Goal: Information Seeking & Learning: Check status

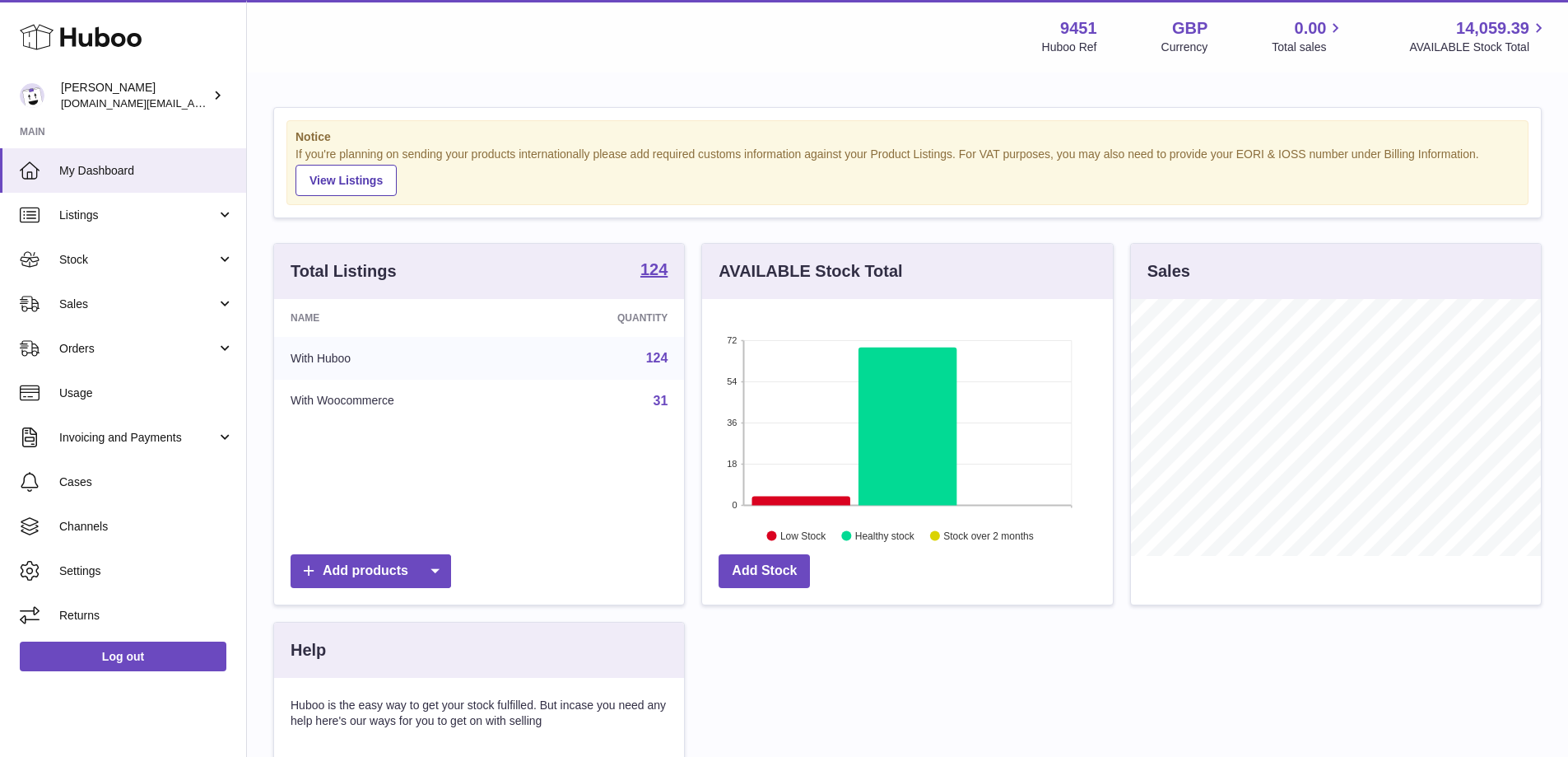
scroll to position [823130, 822834]
click at [210, 267] on span "Stock" at bounding box center [138, 259] width 157 height 16
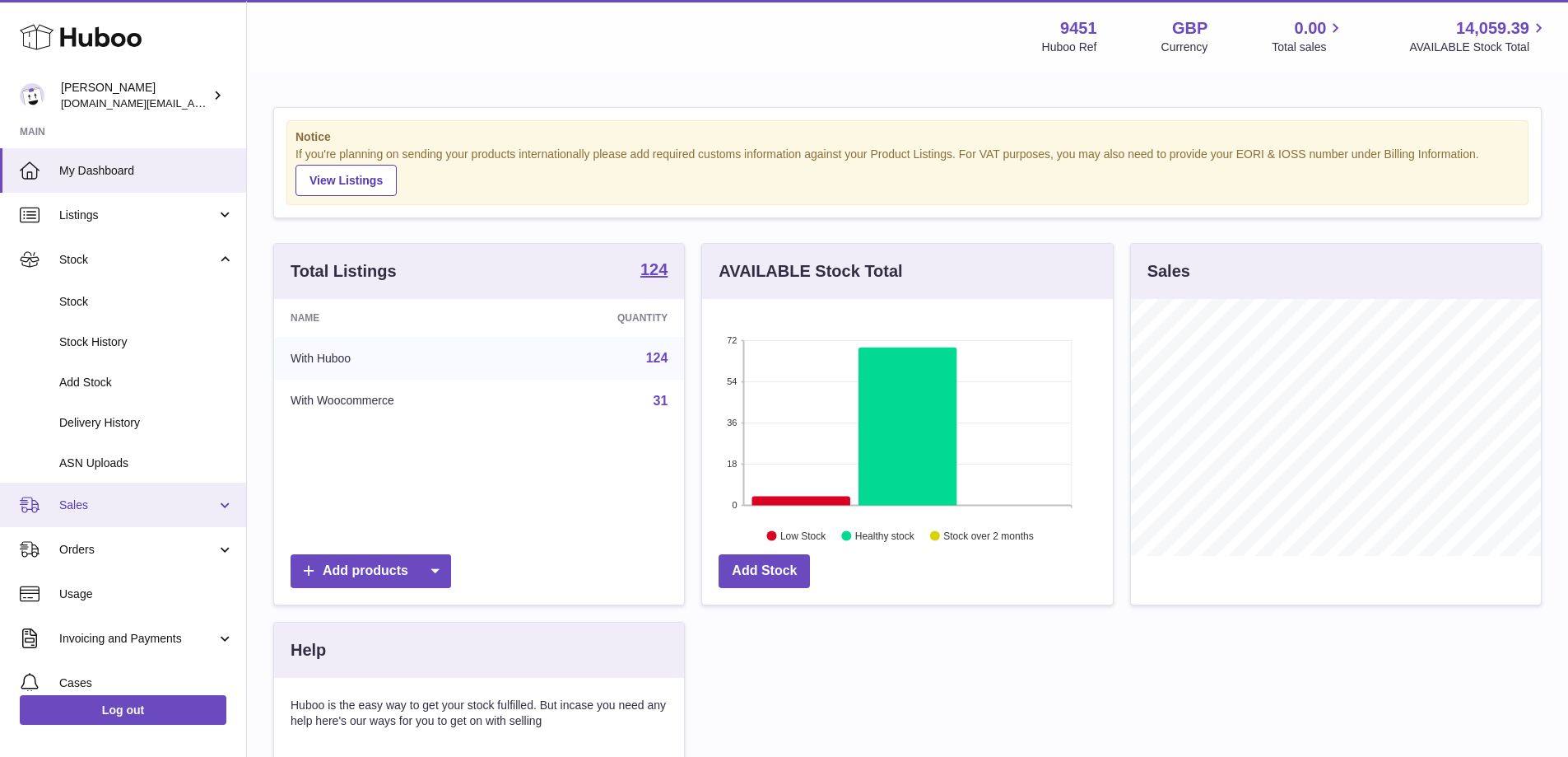
click at [126, 506] on span "Sales" at bounding box center [138, 504] width 157 height 16
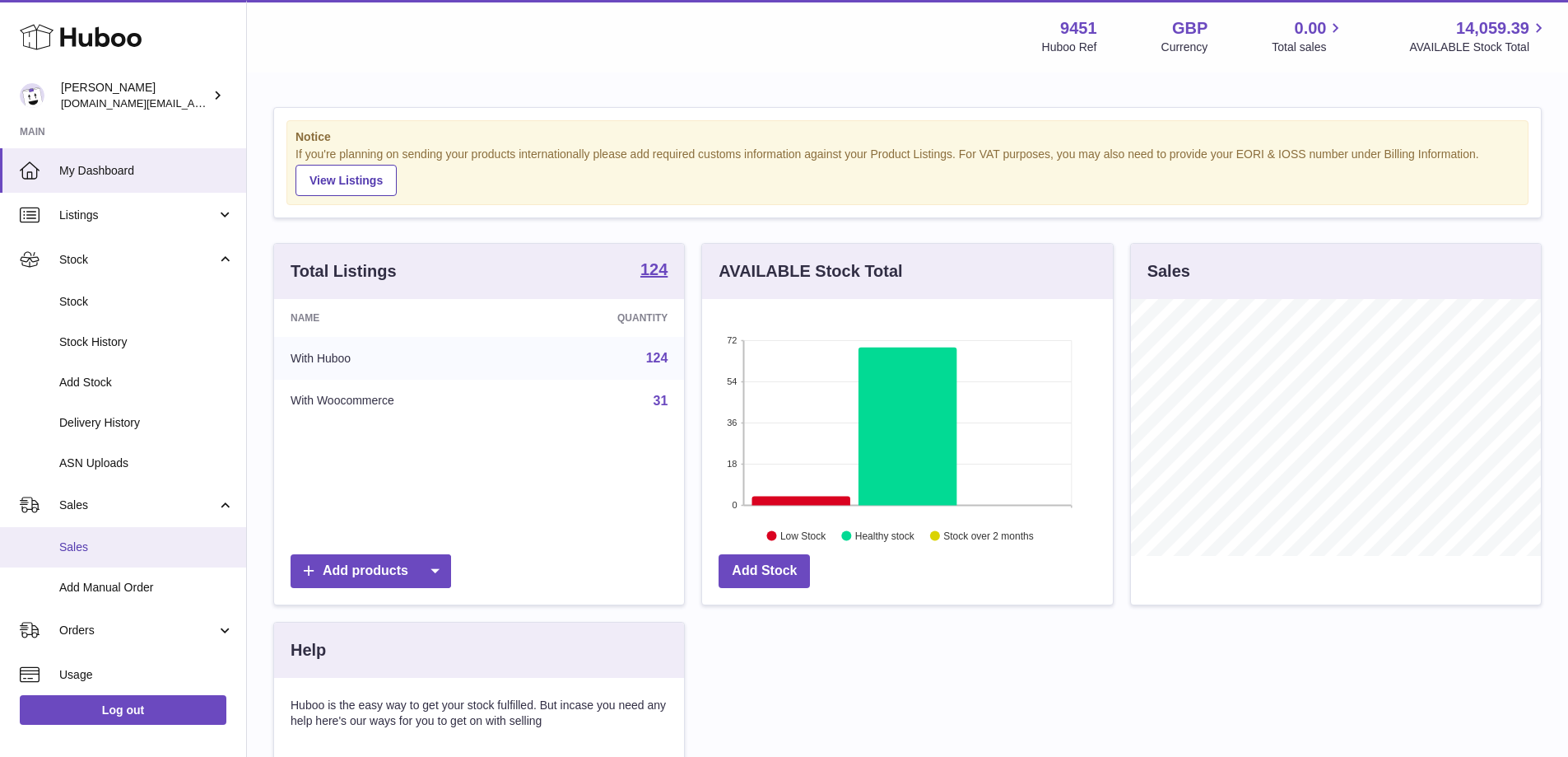
click at [140, 547] on span "Sales" at bounding box center [146, 546] width 175 height 16
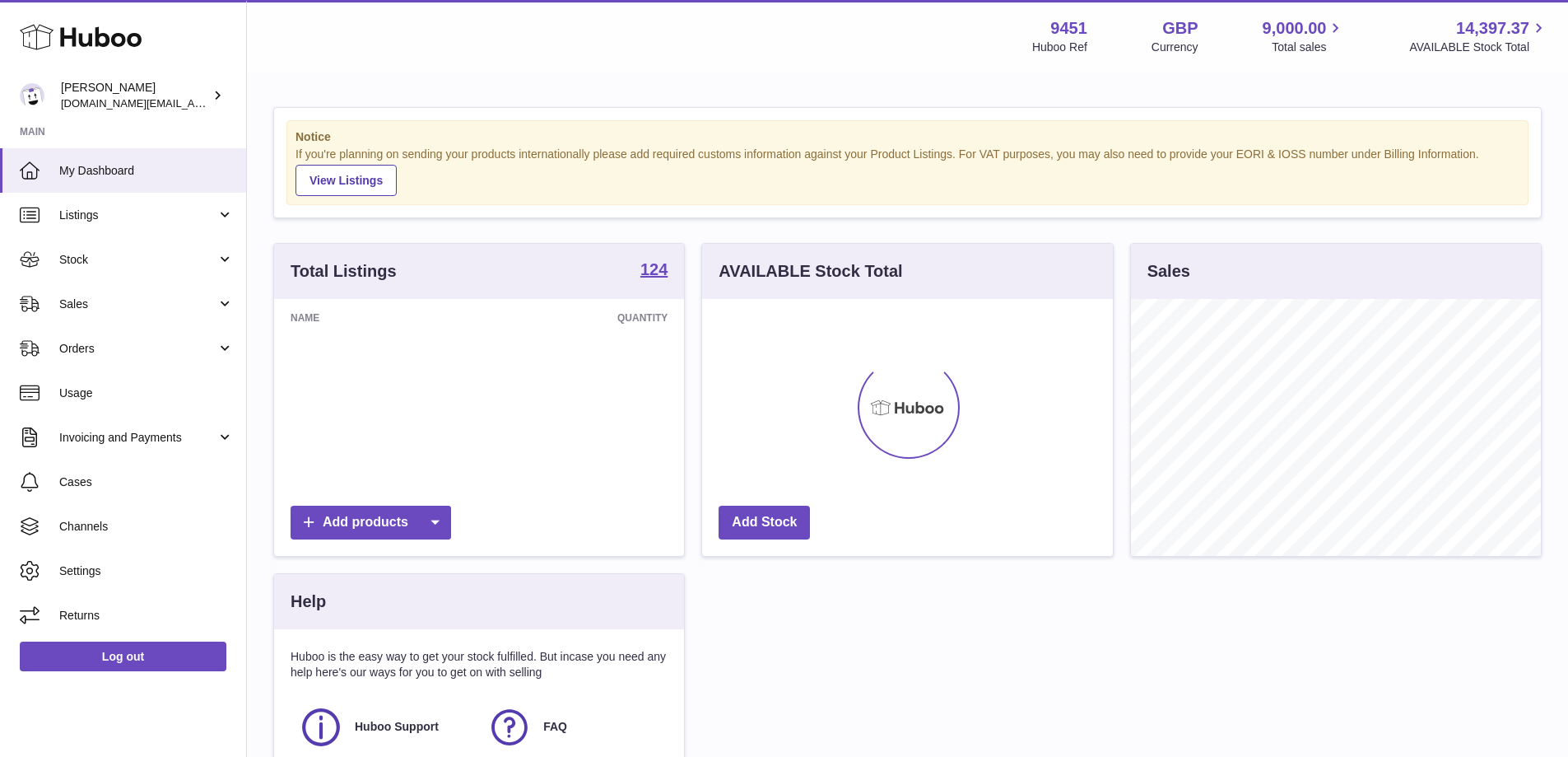
scroll to position [257, 411]
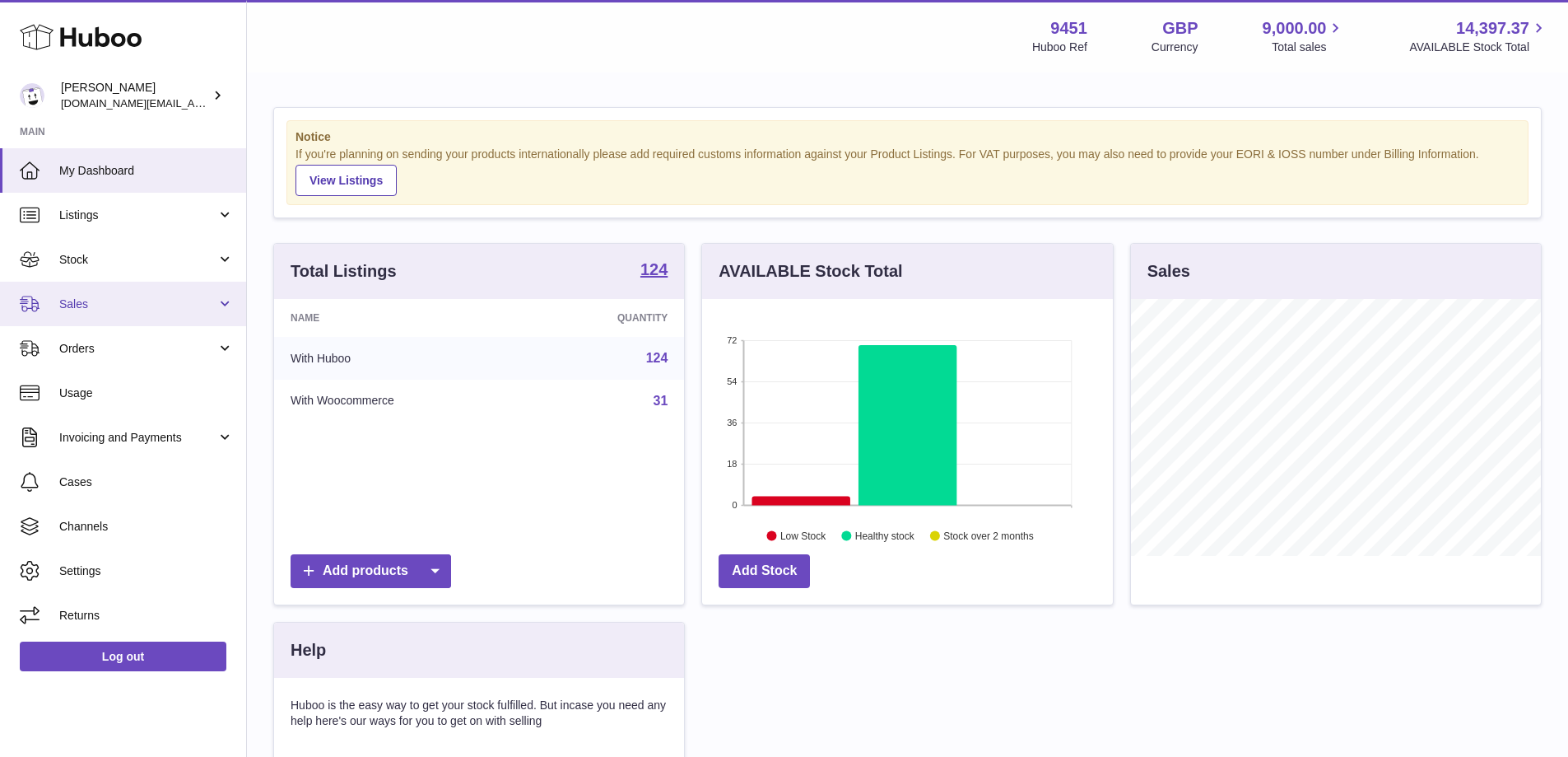
click at [142, 304] on span "Sales" at bounding box center [138, 304] width 157 height 16
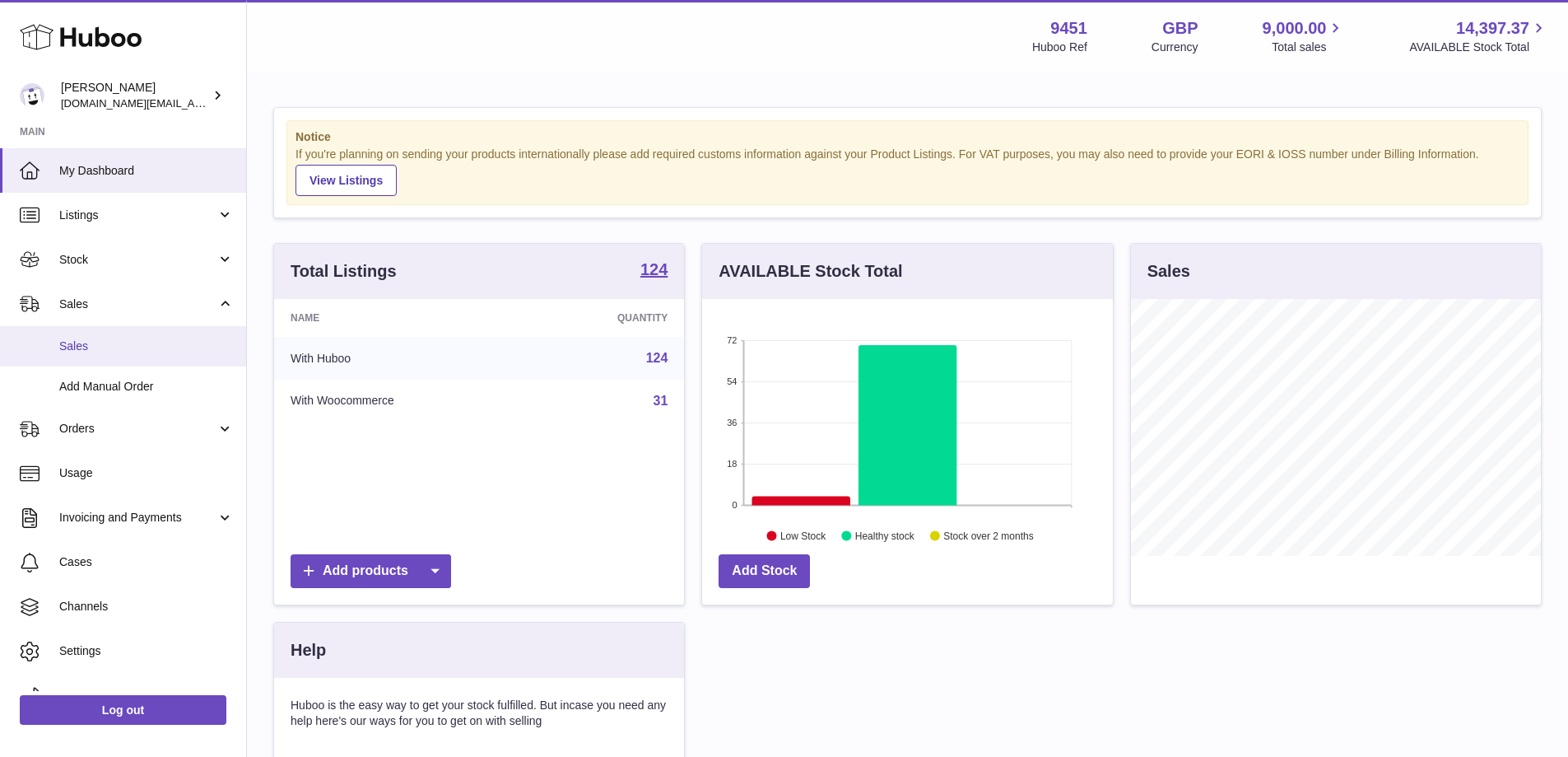
click at [129, 342] on span "Sales" at bounding box center [146, 346] width 175 height 16
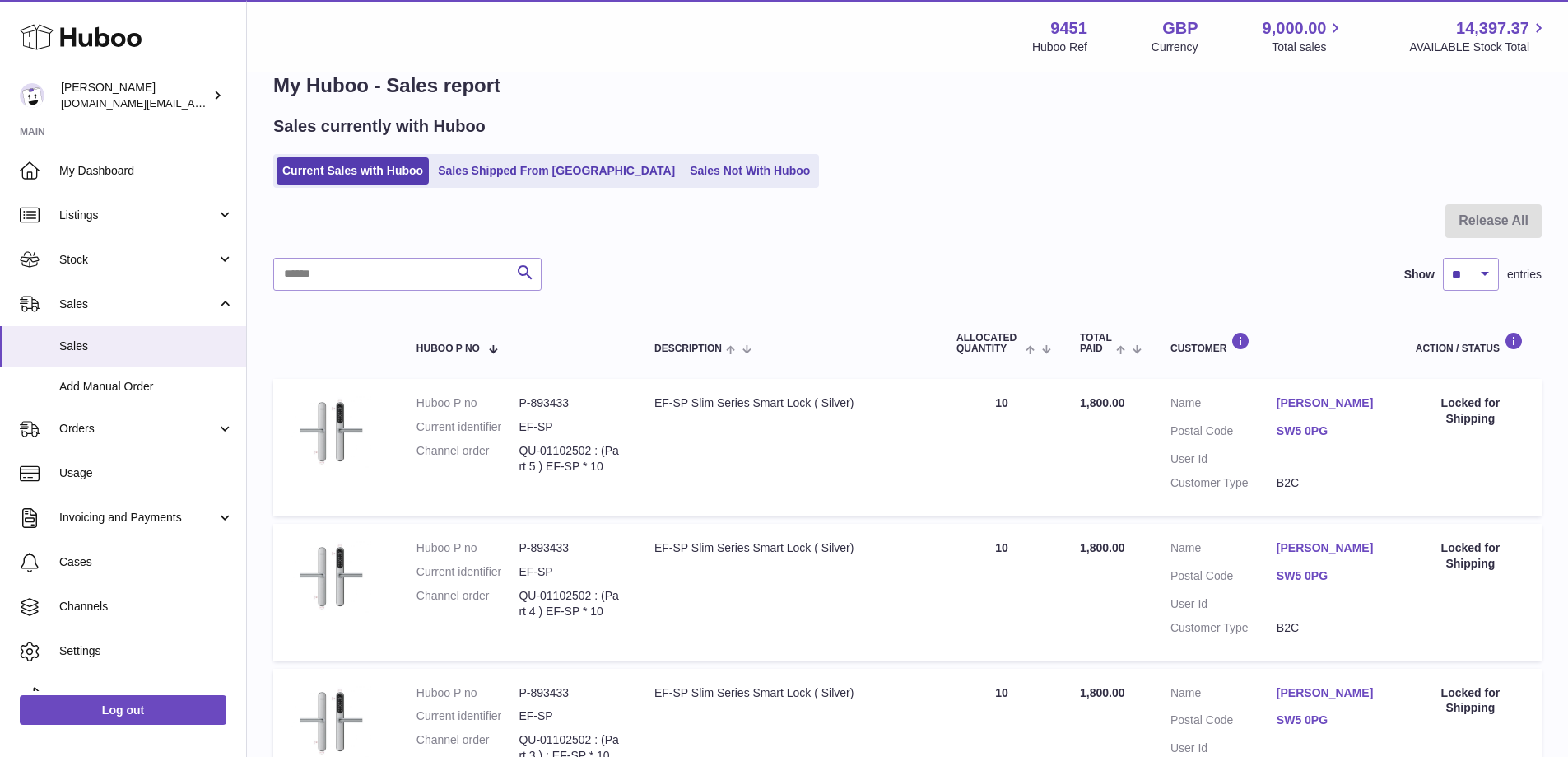
scroll to position [24, 0]
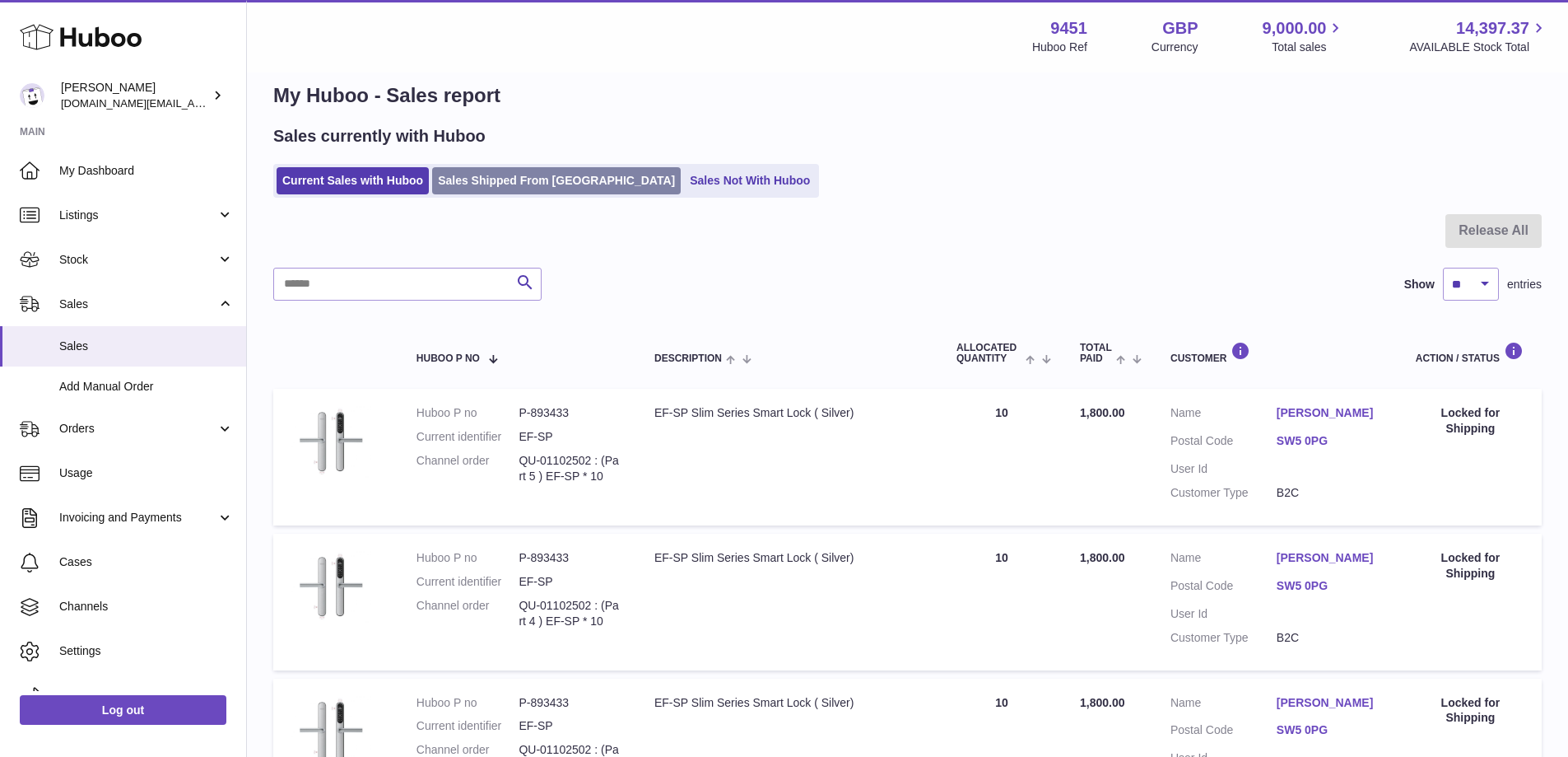
click at [489, 179] on link "Sales Shipped From Huboo" at bounding box center [557, 181] width 249 height 27
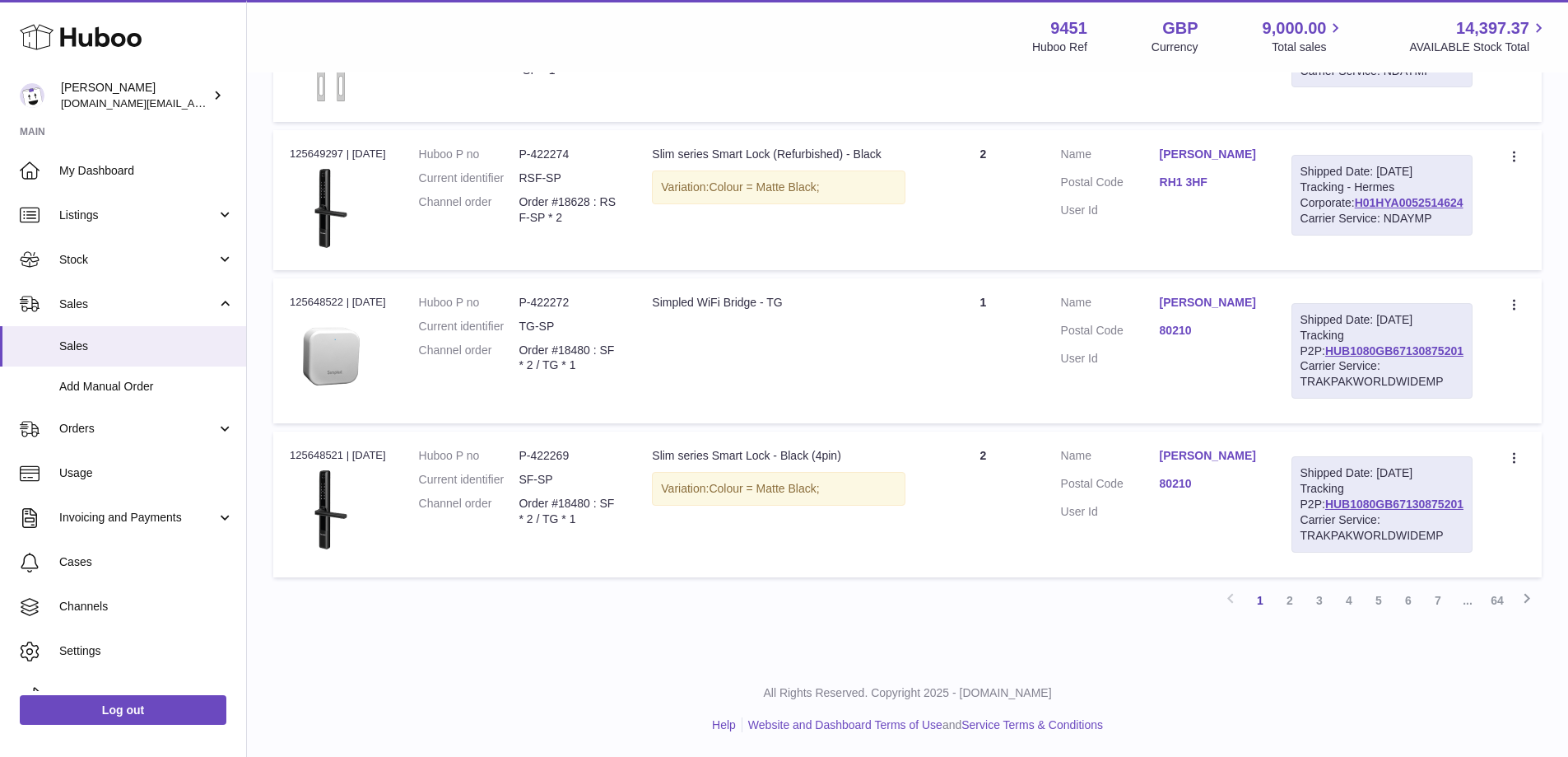
scroll to position [1486, 0]
click at [1316, 599] on link "3" at bounding box center [1320, 601] width 30 height 30
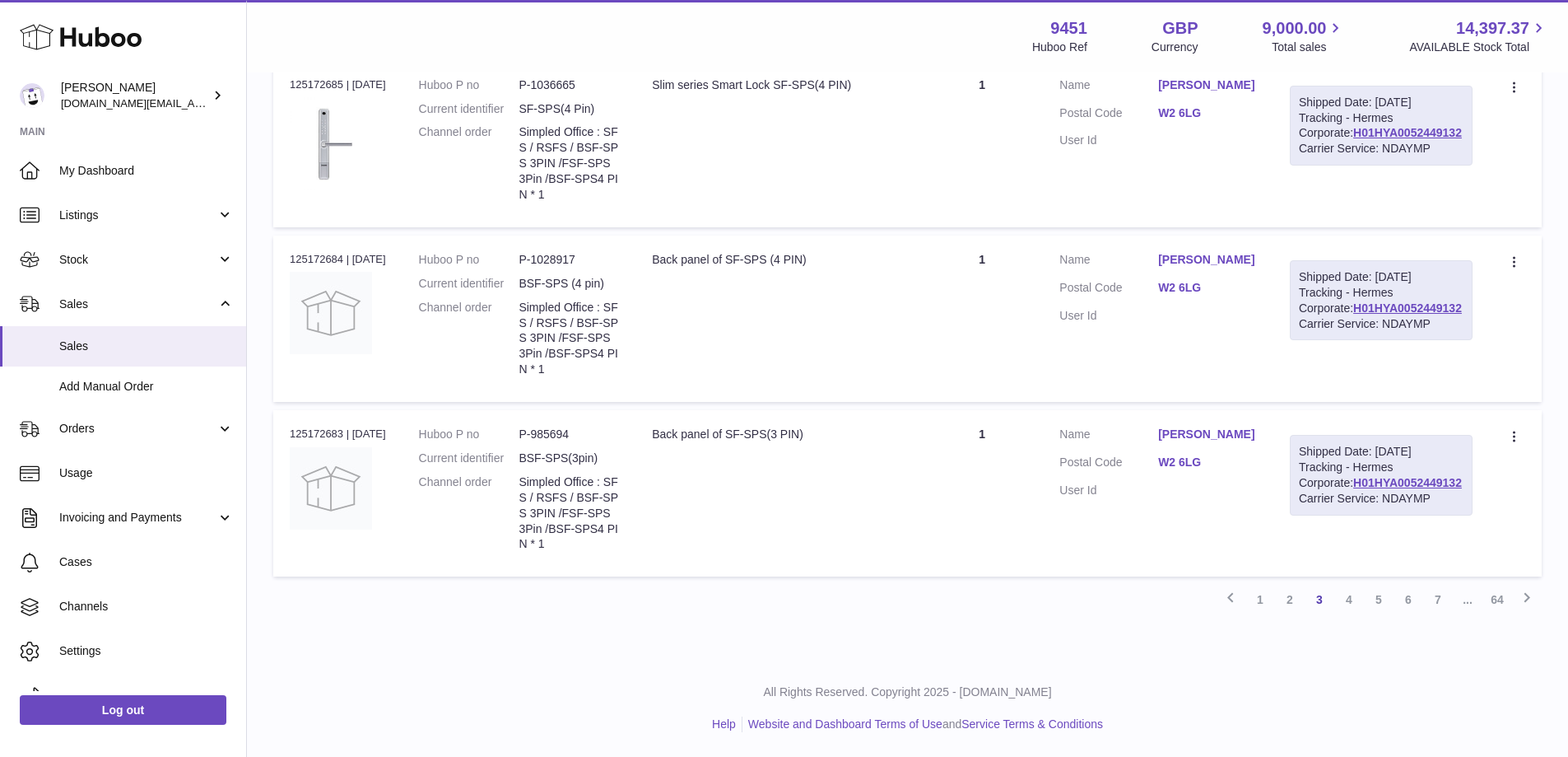
scroll to position [1574, 0]
click at [1281, 603] on link "2" at bounding box center [1290, 600] width 30 height 30
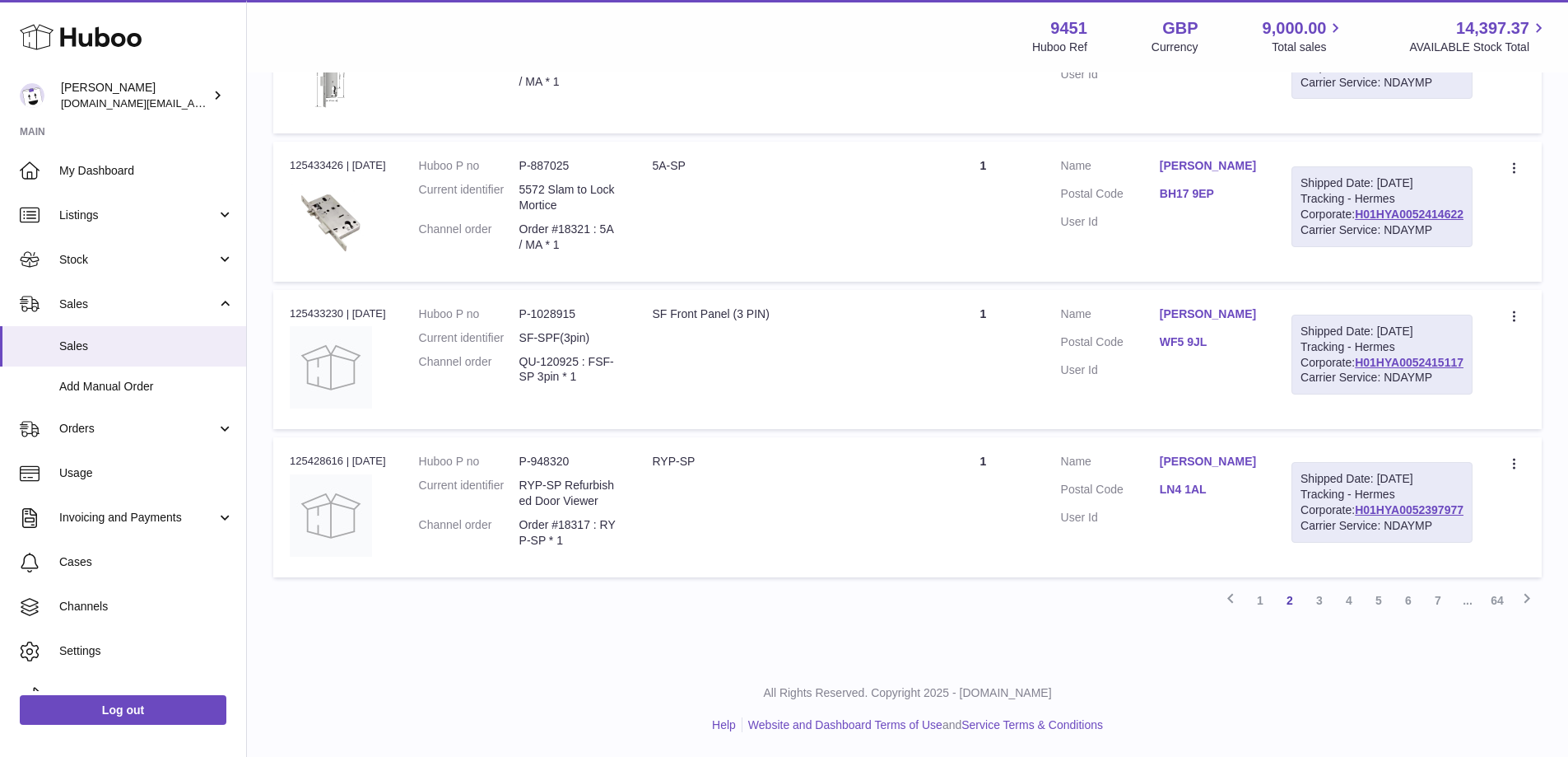
scroll to position [1496, 0]
click at [1258, 606] on link "1" at bounding box center [1260, 601] width 30 height 30
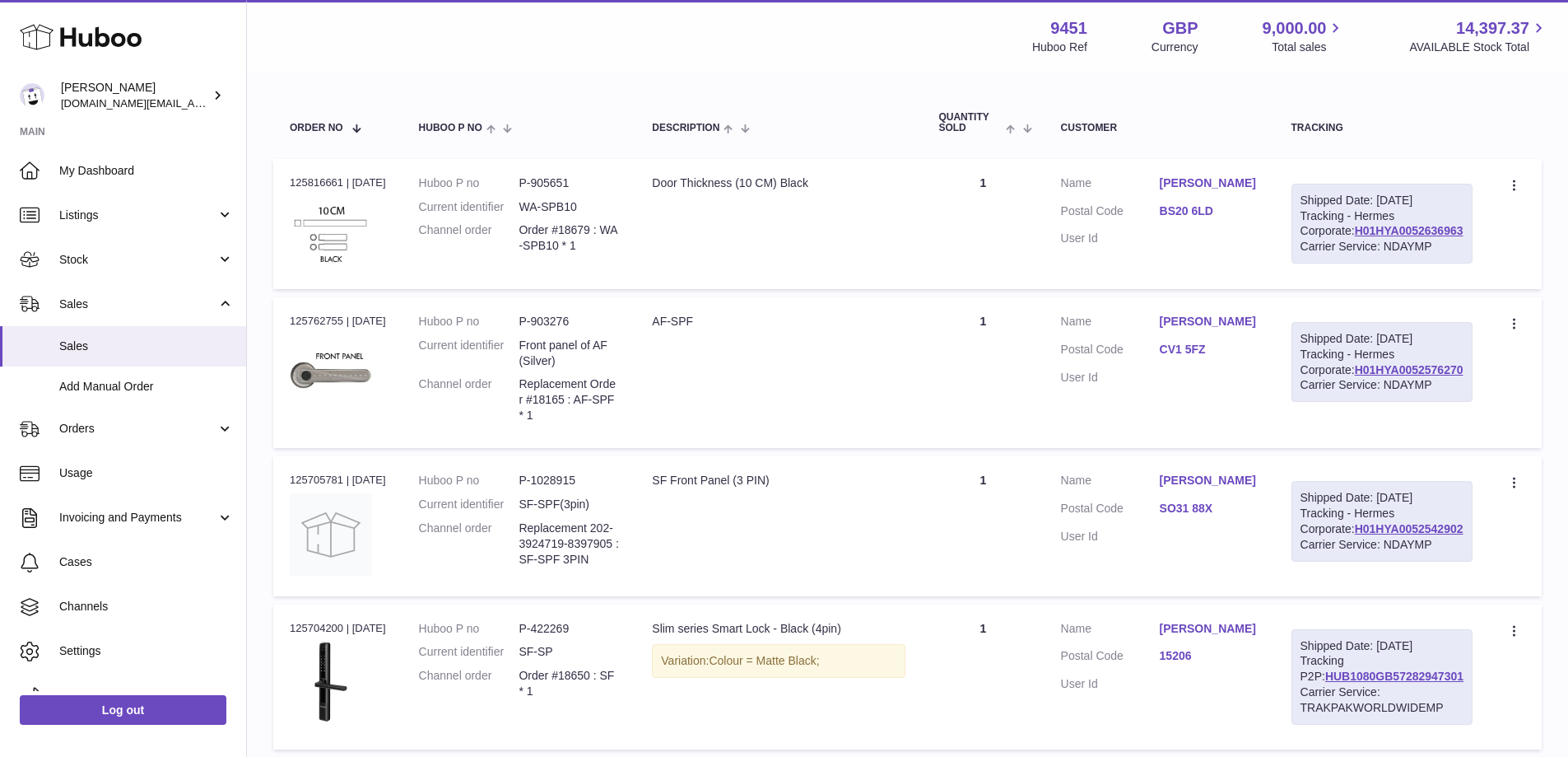
scroll to position [229, 0]
